Goal: Task Accomplishment & Management: Complete application form

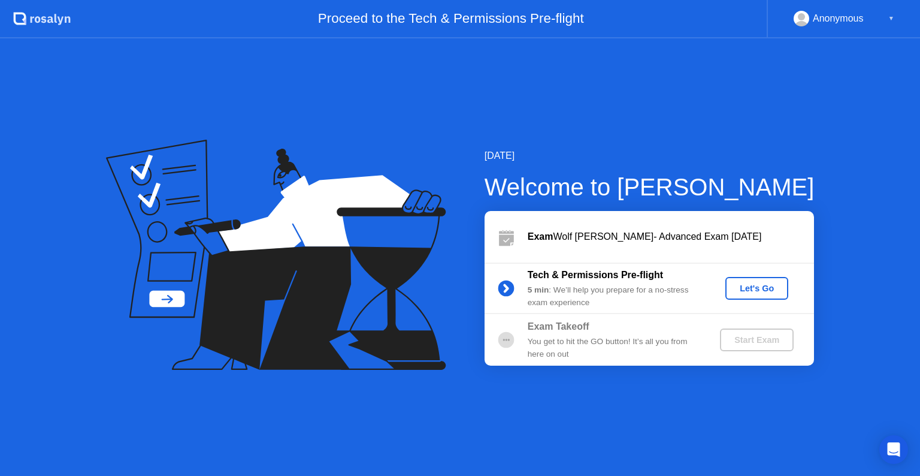
click at [760, 290] on div "Let's Go" at bounding box center [756, 288] width 53 height 10
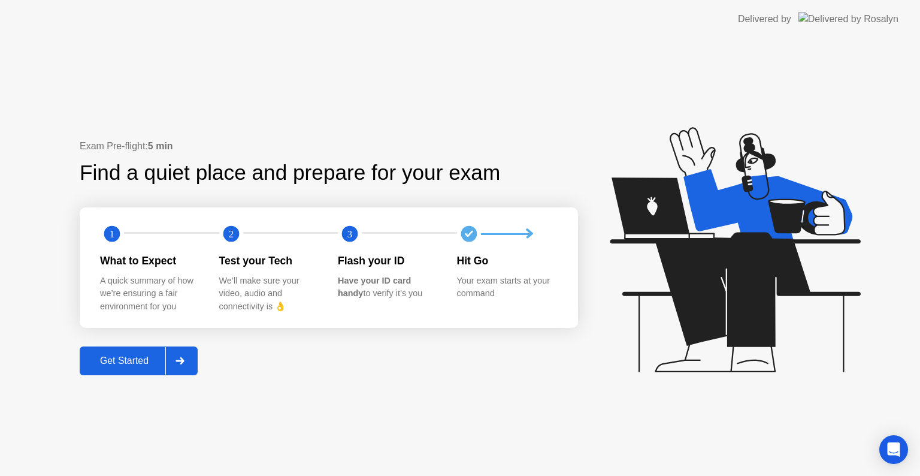
click at [128, 361] on div "Get Started" at bounding box center [124, 360] width 82 height 11
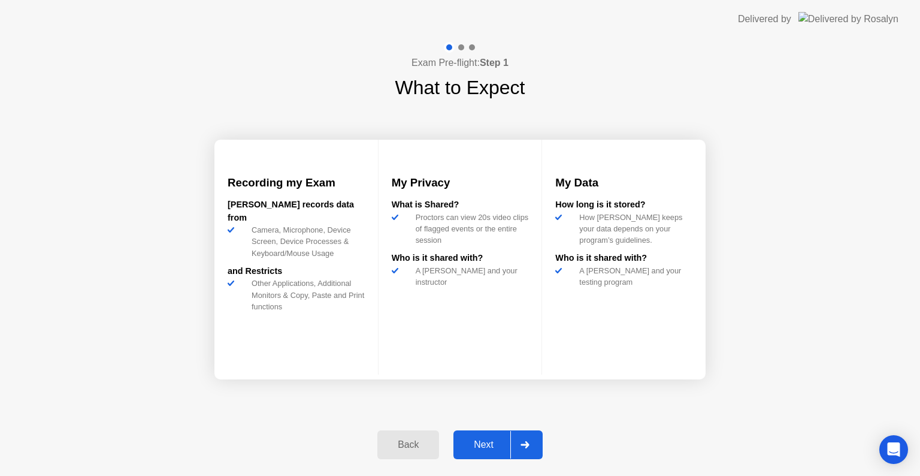
click at [489, 441] on div "Next" at bounding box center [483, 444] width 53 height 11
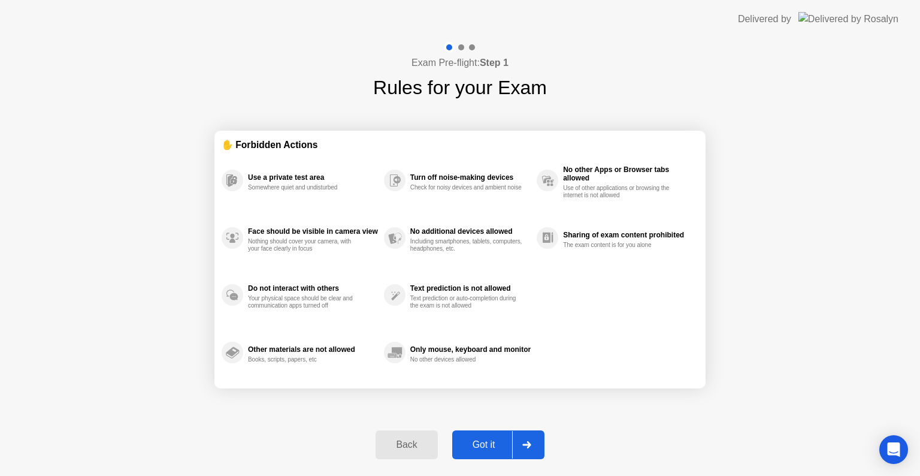
click at [496, 452] on button "Got it" at bounding box center [498, 444] width 92 height 29
select select "**********"
select select "*******"
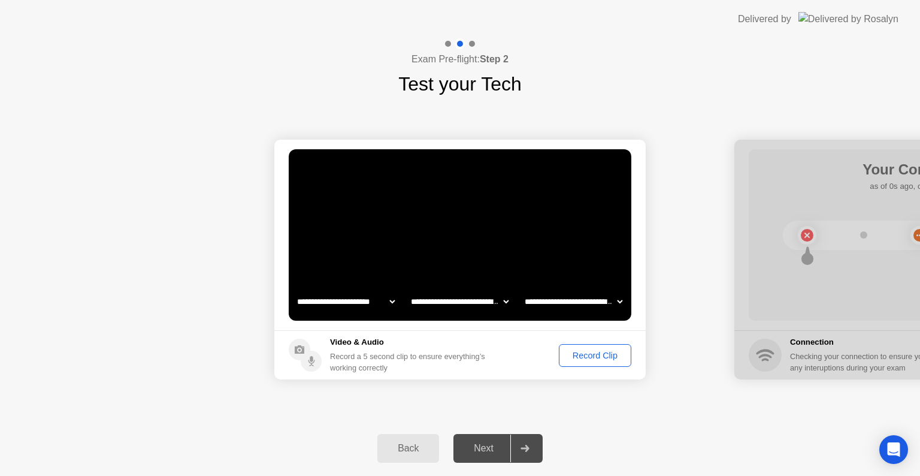
click at [567, 357] on div "Record Clip" at bounding box center [595, 356] width 64 height 10
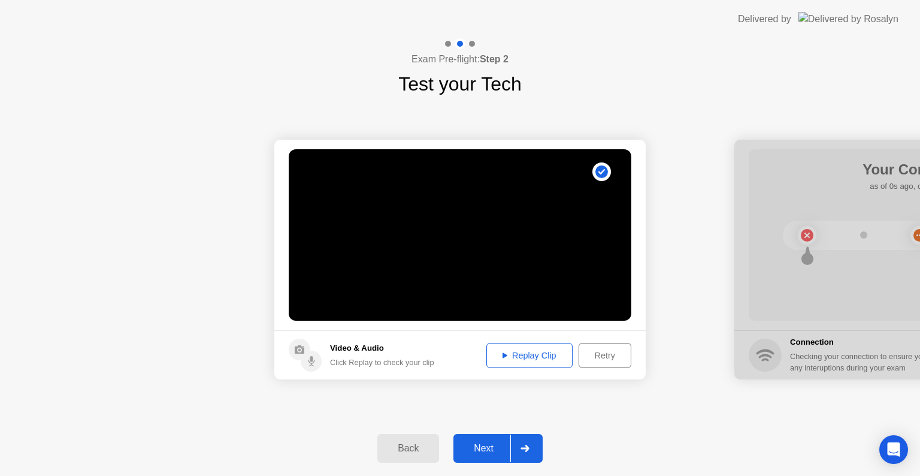
click at [556, 357] on div "Replay Clip" at bounding box center [530, 356] width 78 height 10
click at [515, 352] on div "Replay Clip" at bounding box center [530, 356] width 78 height 10
click at [482, 443] on div "Next" at bounding box center [483, 448] width 53 height 11
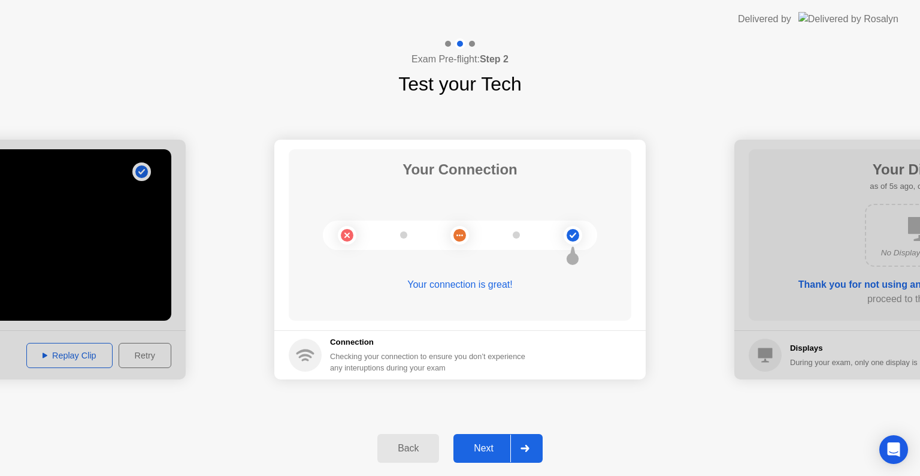
click at [474, 443] on div "Next" at bounding box center [483, 448] width 53 height 11
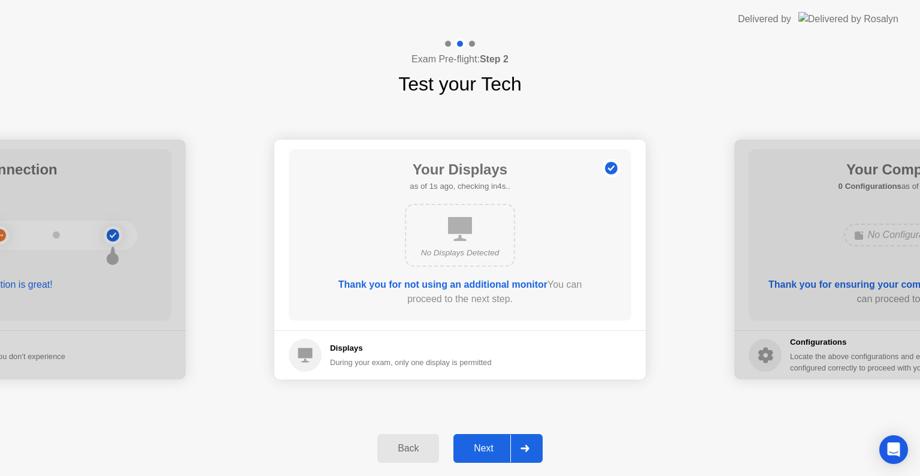
click at [492, 446] on div "Next" at bounding box center [483, 448] width 53 height 11
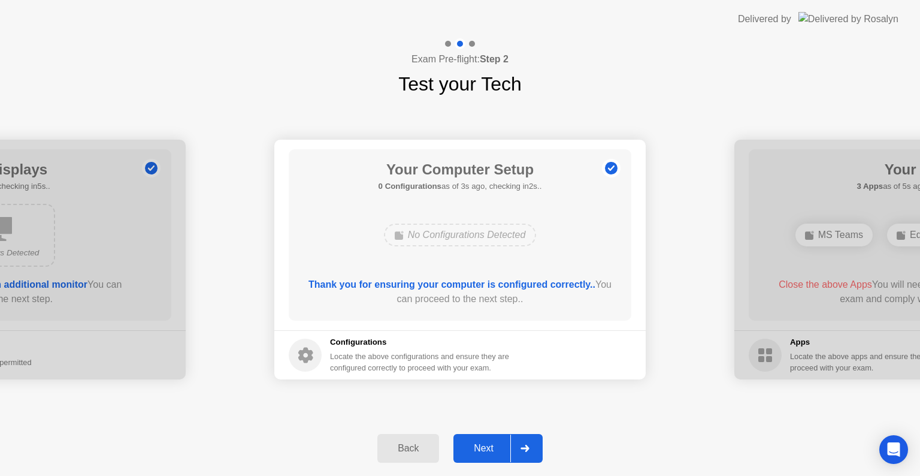
click at [484, 446] on div "Next" at bounding box center [483, 448] width 53 height 11
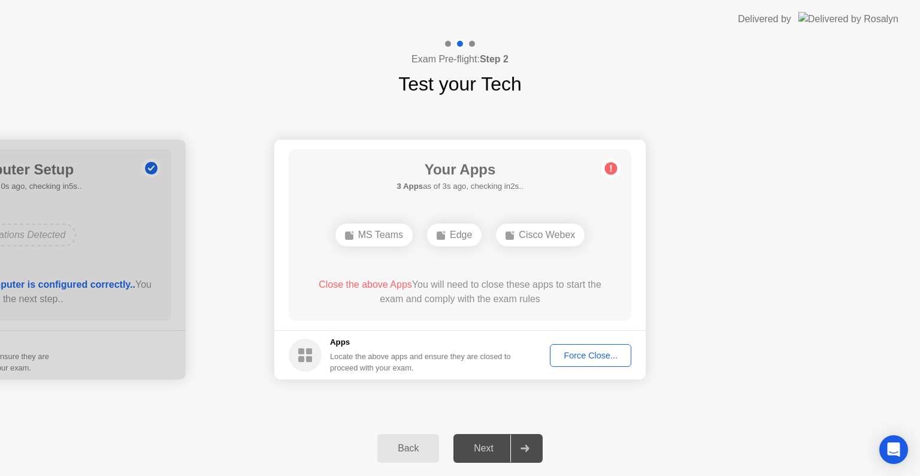
click at [575, 351] on div "Force Close..." at bounding box center [590, 356] width 73 height 10
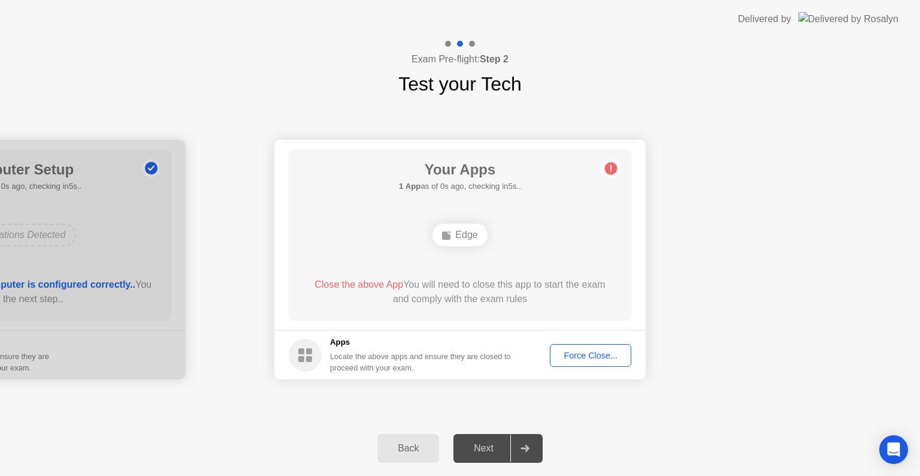
click at [563, 351] on div "Force Close..." at bounding box center [590, 356] width 73 height 10
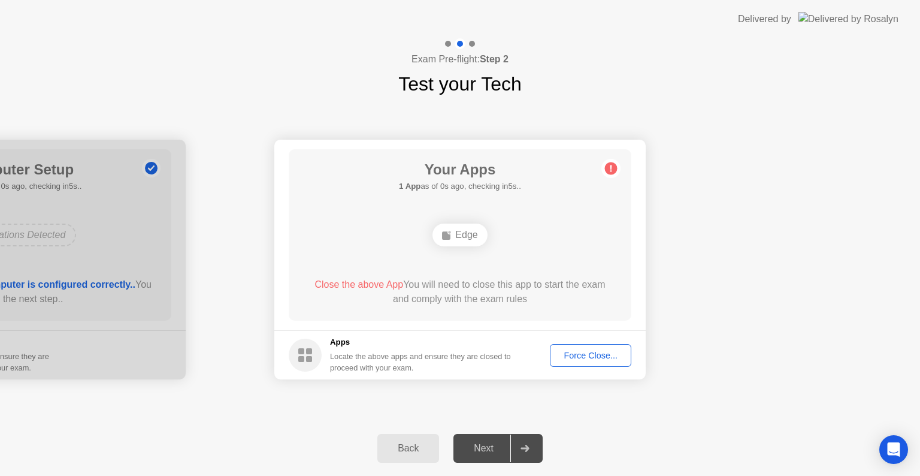
click at [575, 352] on div "Force Close..." at bounding box center [590, 356] width 73 height 10
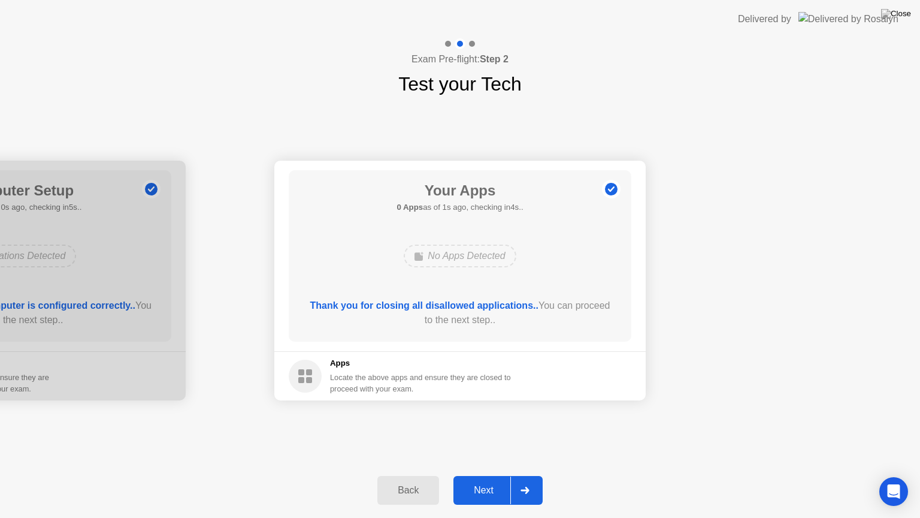
click at [479, 475] on div "Next" at bounding box center [483, 490] width 53 height 11
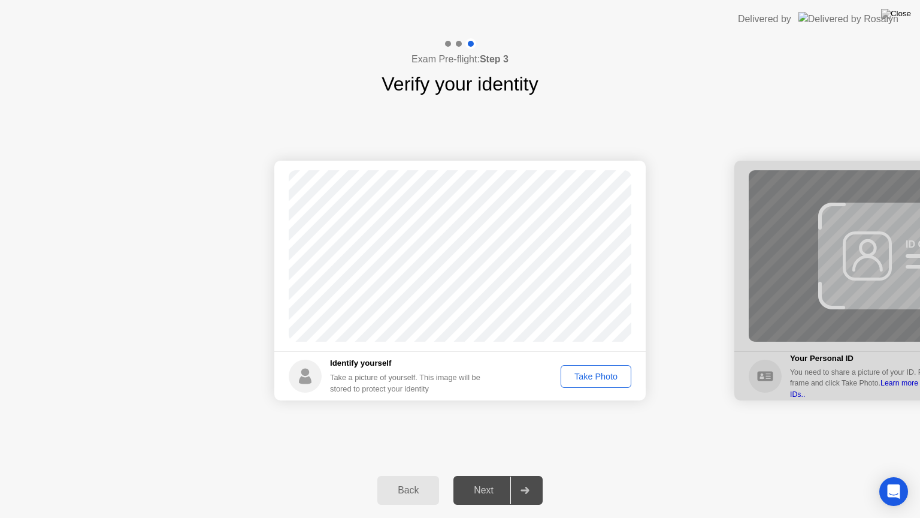
click at [612, 380] on div "Take Photo" at bounding box center [596, 377] width 62 height 10
click at [490, 475] on div "Next" at bounding box center [483, 490] width 53 height 11
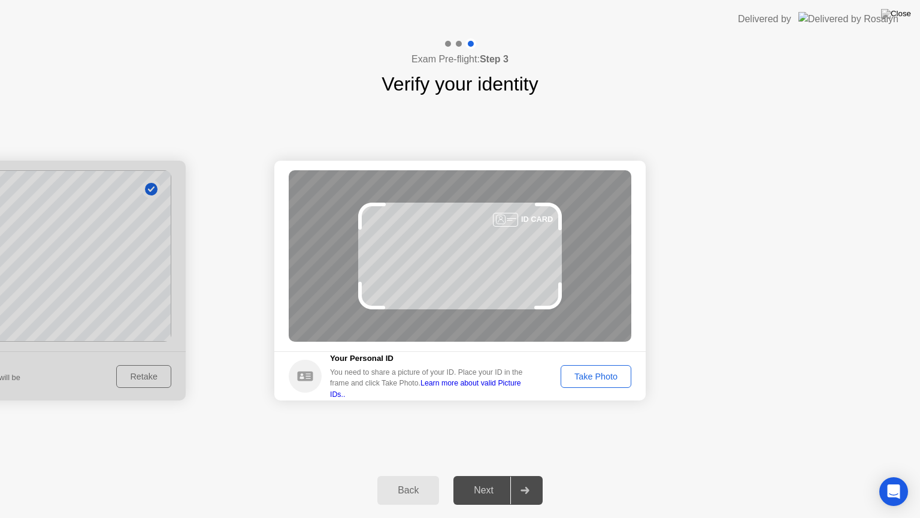
click at [590, 376] on div "Take Photo" at bounding box center [596, 377] width 62 height 10
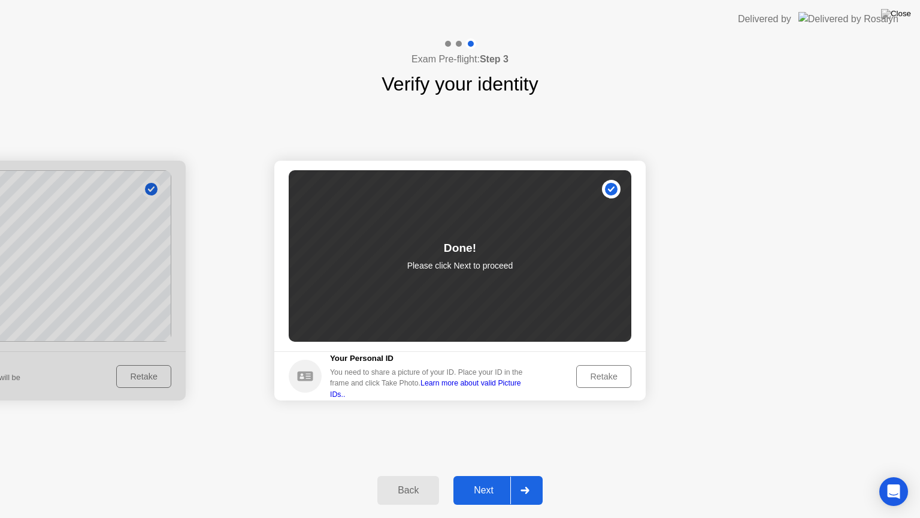
click at [488, 475] on div "Next" at bounding box center [483, 490] width 53 height 11
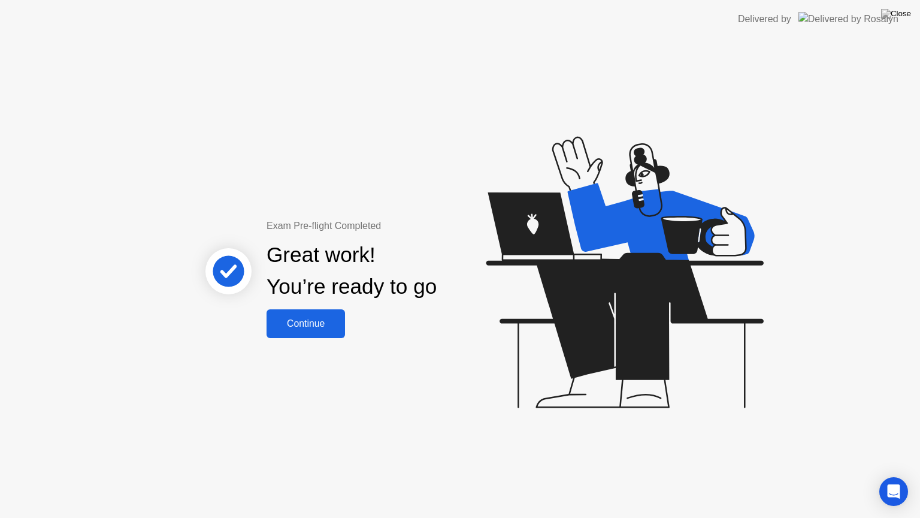
click at [316, 329] on div "Continue" at bounding box center [305, 323] width 71 height 11
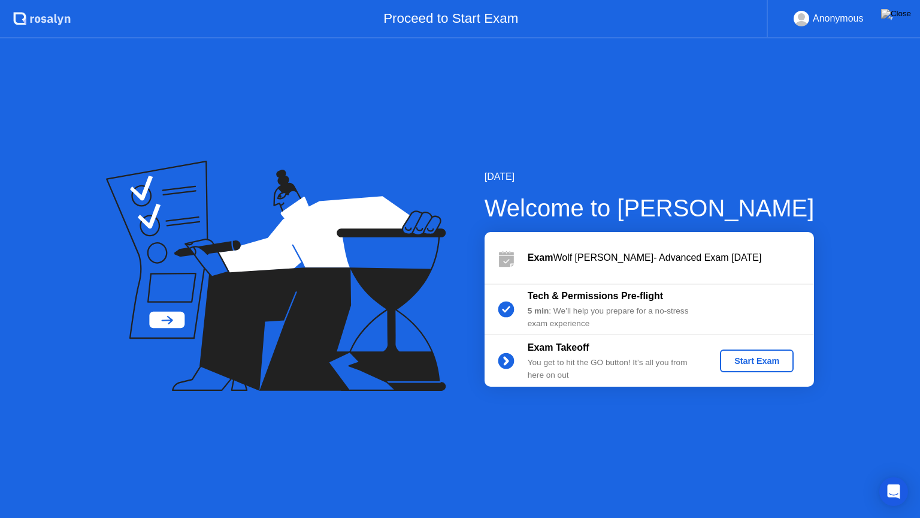
click at [751, 357] on div "Start Exam" at bounding box center [757, 361] width 64 height 10
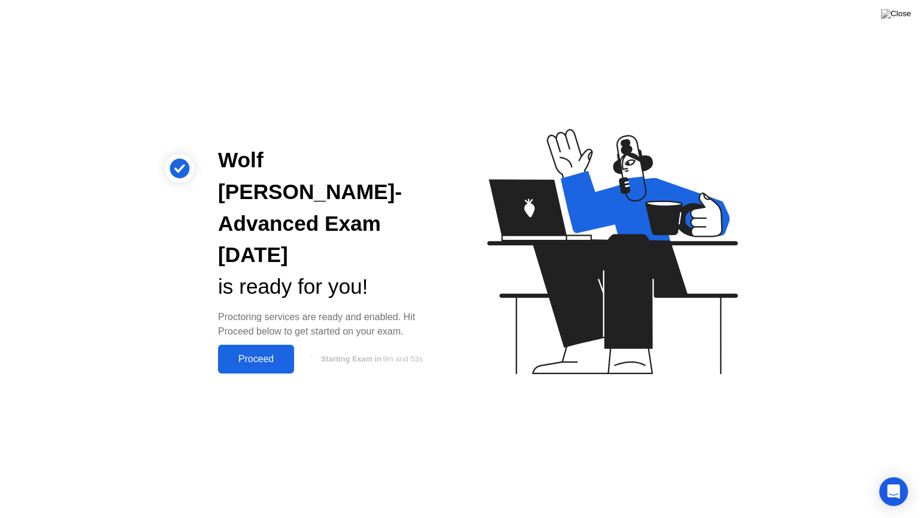
click at [274, 354] on div "Proceed" at bounding box center [256, 359] width 69 height 11
